Goal: Task Accomplishment & Management: Complete application form

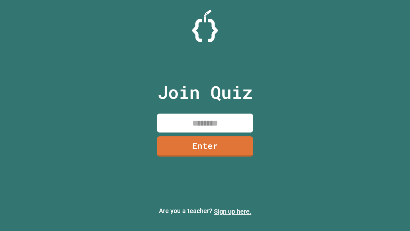
click at [233, 211] on link "Sign up here." at bounding box center [232, 211] width 37 height 8
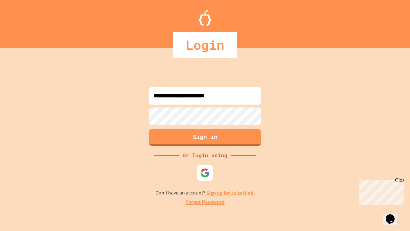
type input "**********"
